Goal: Task Accomplishment & Management: Manage account settings

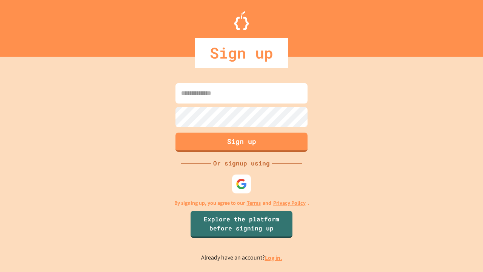
click at [274, 257] on link "Log in." at bounding box center [273, 257] width 17 height 8
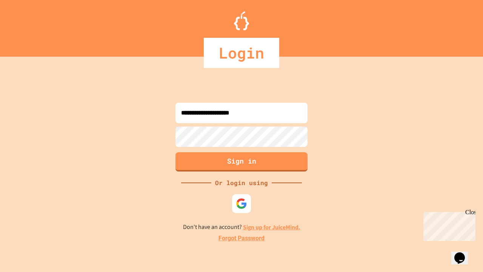
type input "**********"
